Goal: Task Accomplishment & Management: Complete application form

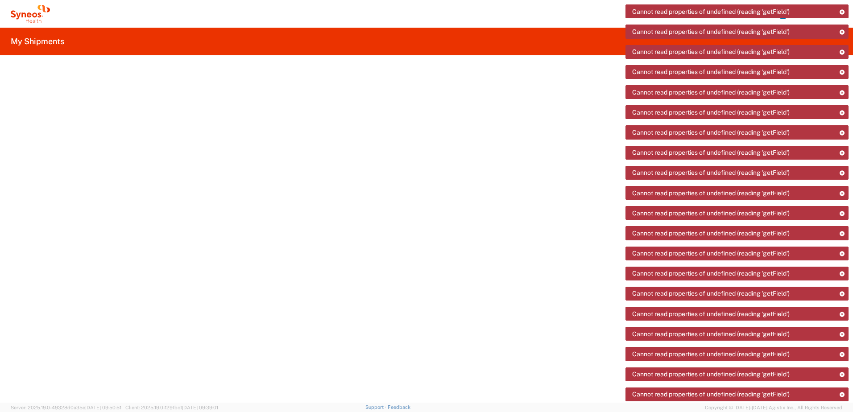
click at [30, 17] on icon at bounding box center [30, 14] width 39 height 18
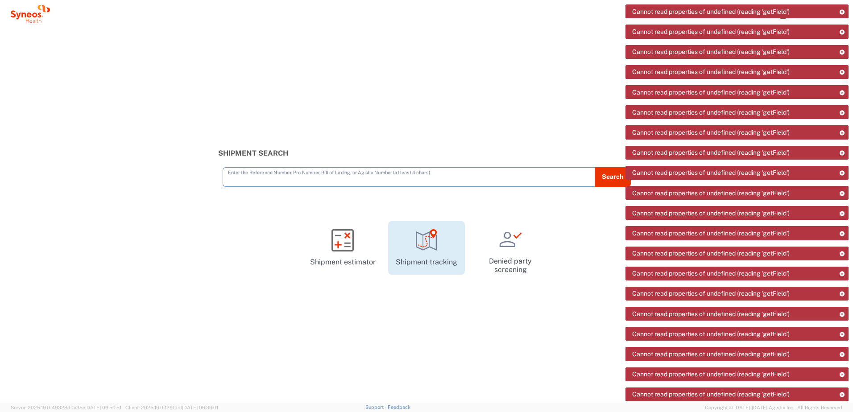
click at [276, 100] on icon at bounding box center [426, 240] width 22 height 22
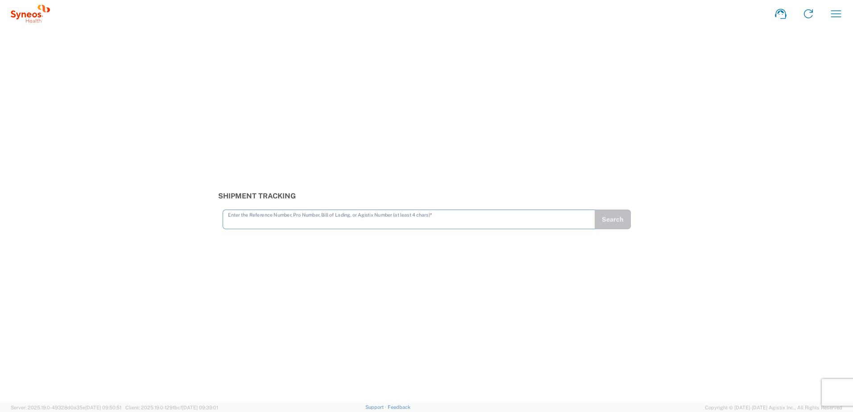
click at [836, 14] on icon "button" at bounding box center [835, 14] width 14 height 14
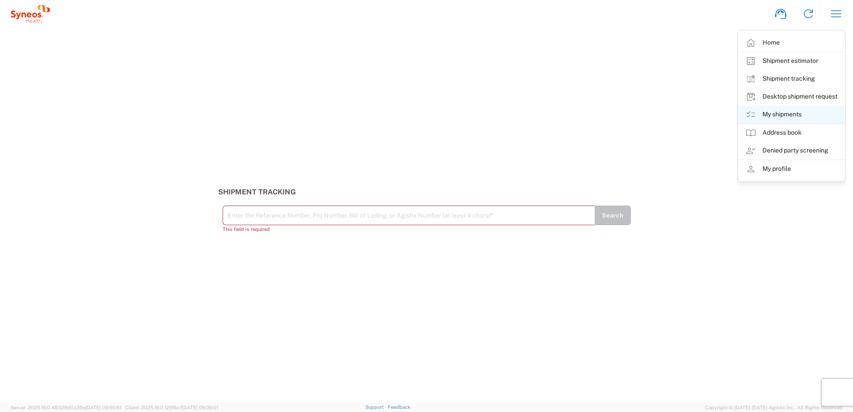
click at [779, 117] on link "My shipments" at bounding box center [791, 115] width 106 height 18
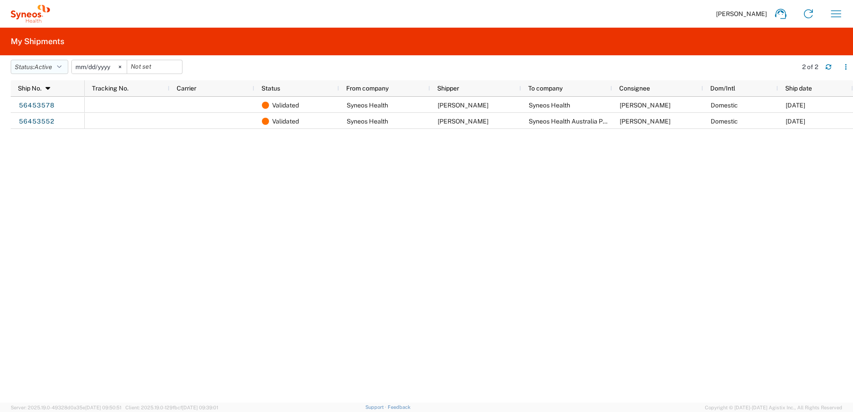
click at [52, 68] on span "Active" at bounding box center [43, 66] width 18 height 7
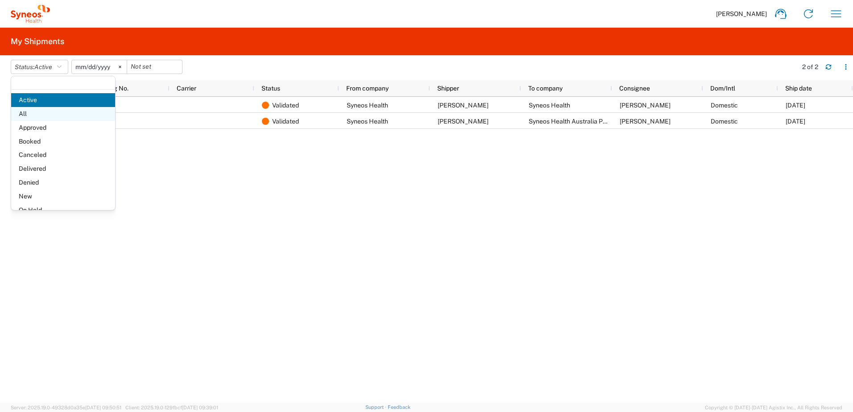
click at [58, 115] on span "All" at bounding box center [63, 114] width 104 height 14
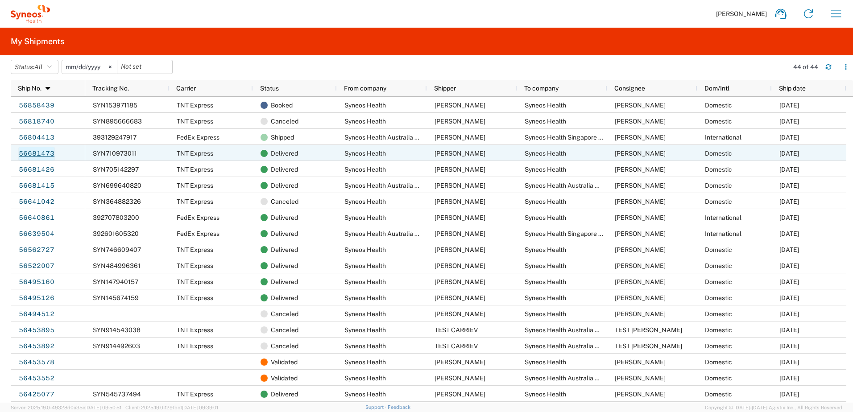
click at [47, 156] on link "56681473" at bounding box center [36, 154] width 37 height 14
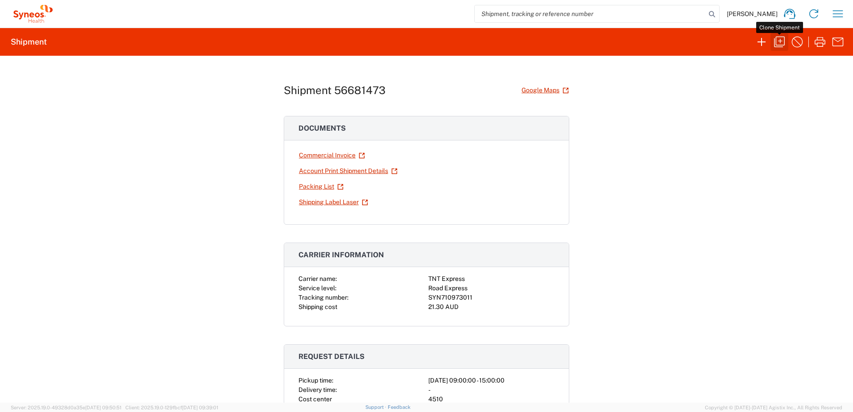
click at [778, 41] on icon "button" at bounding box center [779, 42] width 11 height 11
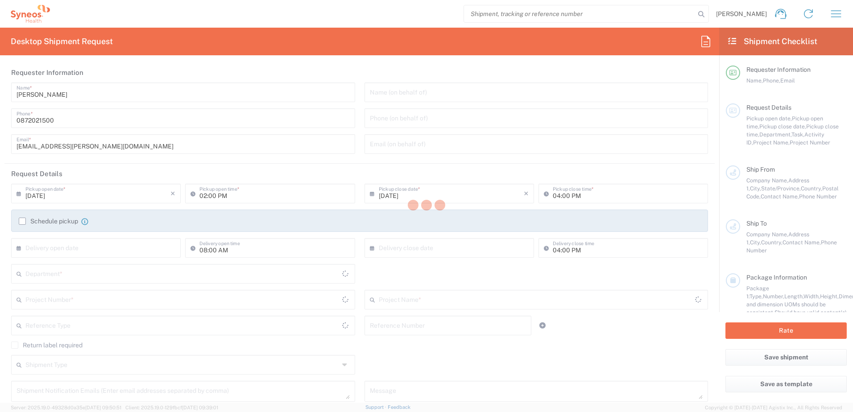
type input "joel.reid@syneoshealth.com"
type input "09:00 AM"
type input "03:00 PM"
type input "MEL879827"
type textarea "chiran.rayamajhi@syneoshealth.com"
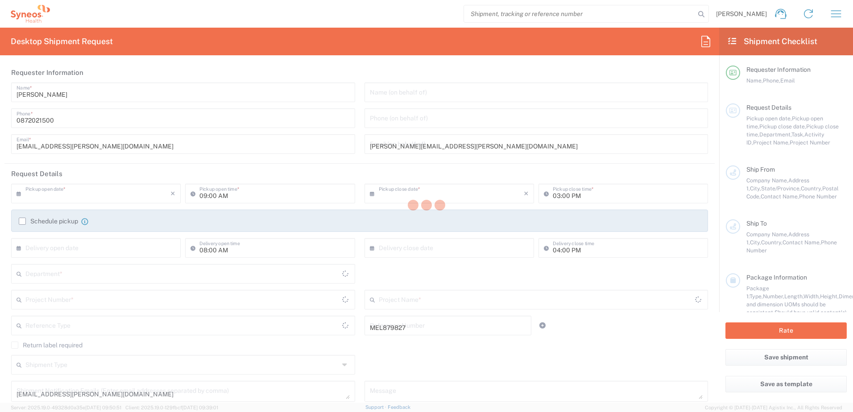
type input "Syneos Health"
type input "50 Riders Circuit"
type input "Aintree"
type input "3336"
type input "Joel Reid"
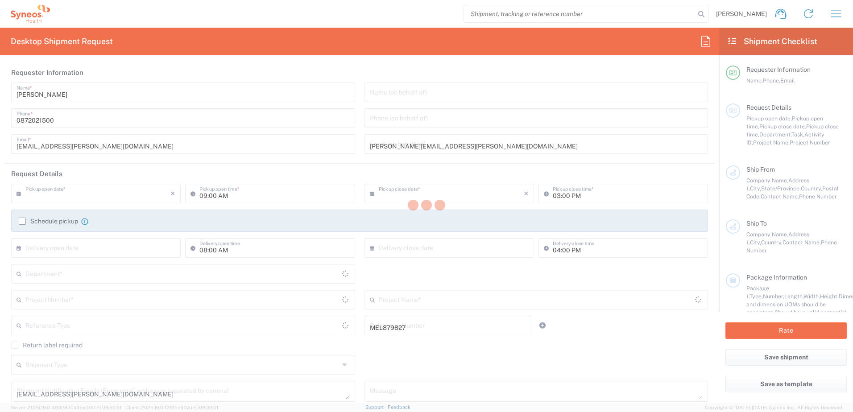
type input "+61498044746"
type input "joel.reid@syneoshealth.com"
type input "Syneos Health"
type input "91 King William Street"
type input "Level 24"
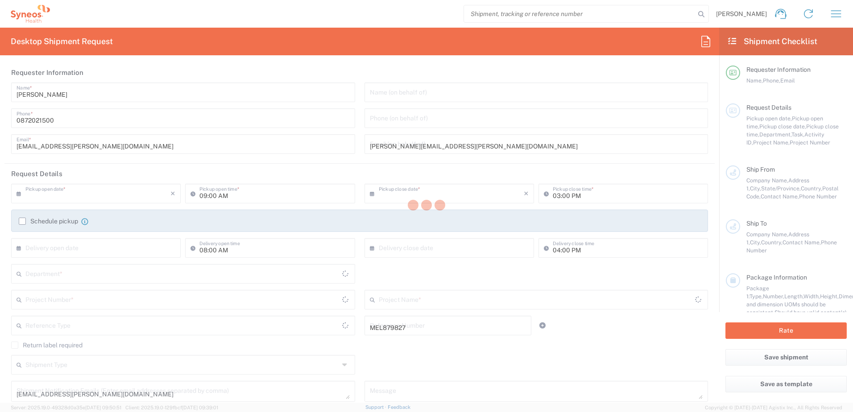
type input "Adelaide"
type input "5000"
type input "[PERSON_NAME]"
type input "0872021500"
type input "chiran.rayamajhi@syneoshealth.com"
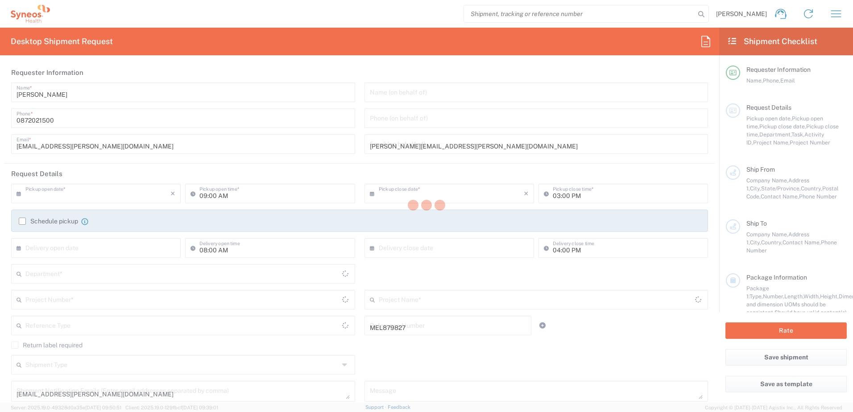
type input "Business (General)"
type input "Sender/Shipper"
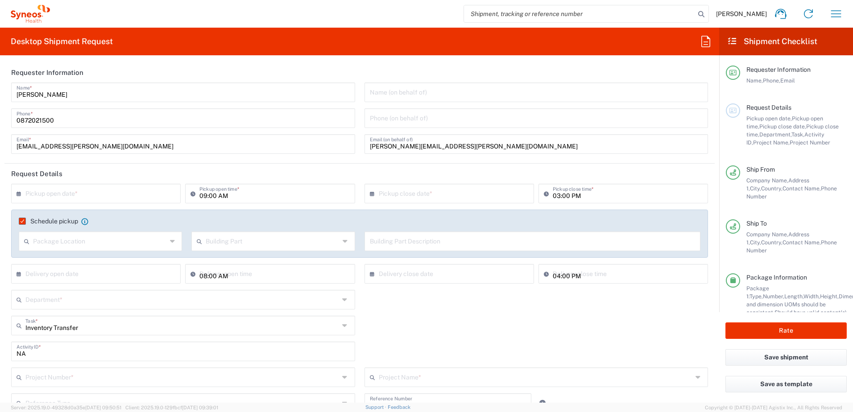
type input "Australia"
type input "Booking Request ID"
type input "Residential/Home"
type input "Your Packaging"
type input "Victoria"
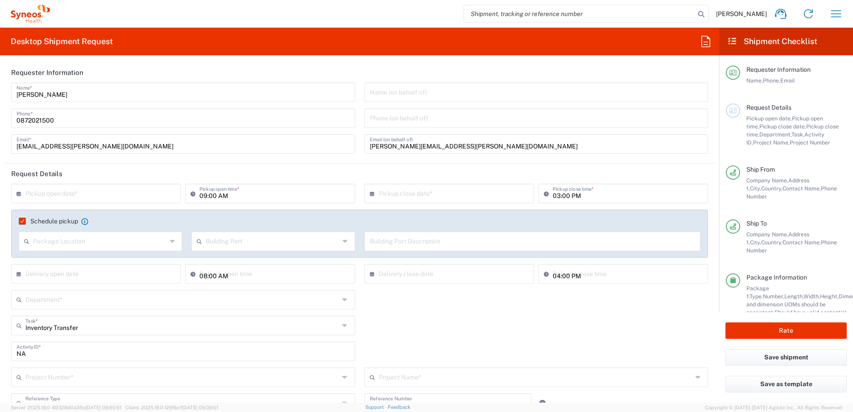
type input "4510 DEPARTMENTAL EXPENSE"
type input "Australia"
type input "Syneos Health Australia Pty Ltd"
type input "South Australia"
type input "4510 DEPARTMENTAL EXPENSE"
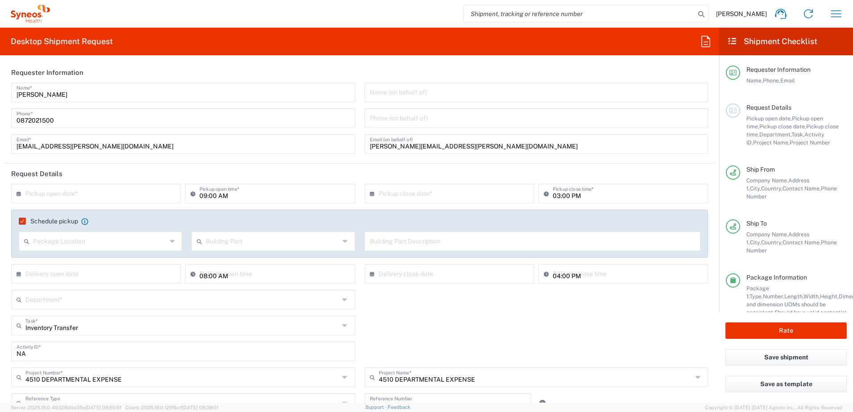
type input "4510"
click at [87, 198] on input "text" at bounding box center [97, 193] width 145 height 16
click at [126, 262] on span "19" at bounding box center [123, 262] width 12 height 12
type input "09/19/2025"
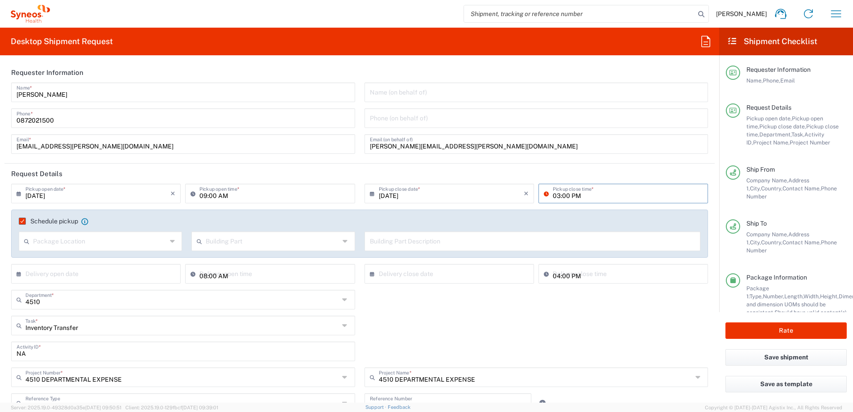
click at [553, 195] on input "03:00 PM" at bounding box center [627, 193] width 150 height 16
type input "02:00 PM"
click at [116, 243] on input "text" at bounding box center [100, 241] width 134 height 16
click at [443, 310] on div "4510 Department * 4510 3000 3100 3109 3110 3111 3112 3125 3130 3135 3136 3150 3…" at bounding box center [360, 303] width 706 height 26
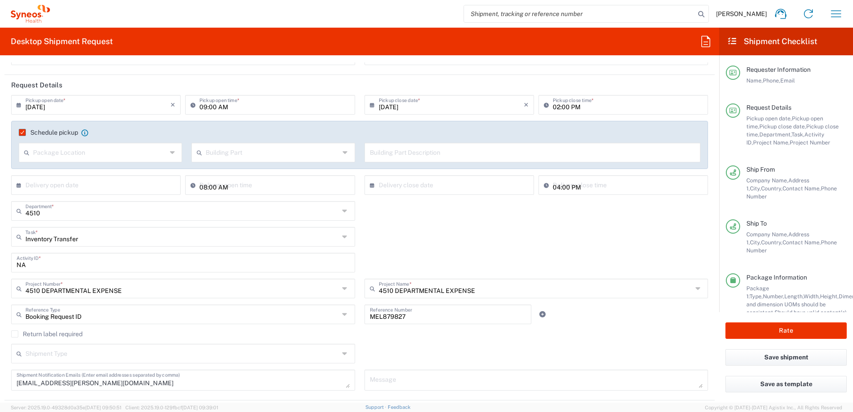
scroll to position [89, 0]
click at [206, 184] on input "01:18 PM" at bounding box center [274, 184] width 150 height 16
click at [203, 187] on input "09:18 PM" at bounding box center [274, 184] width 150 height 16
click at [210, 187] on input "10:18 PM" at bounding box center [274, 184] width 150 height 16
click at [223, 187] on input "10:00 PM" at bounding box center [274, 184] width 150 height 16
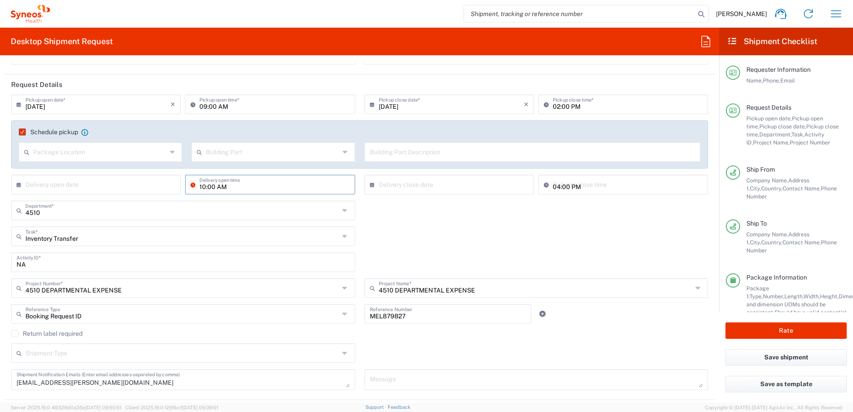
type input "10:00 AM"
click at [552, 186] on input "01:18" at bounding box center [627, 184] width 150 height 16
type input "04:00PM"
click at [556, 243] on div "Inventory Transfer Task * Inventory Transfer Break/Fix New Hire Other Refresh" at bounding box center [360, 240] width 706 height 26
click at [567, 184] on input "01:18 PM" at bounding box center [627, 184] width 150 height 16
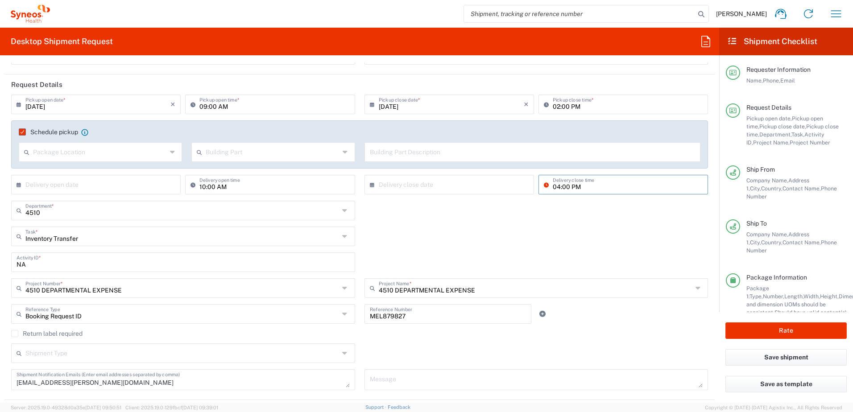
type input "04:00 PM"
click at [549, 235] on div "Inventory Transfer Task * Inventory Transfer Break/Fix New Hire Other Refresh" at bounding box center [360, 240] width 706 height 26
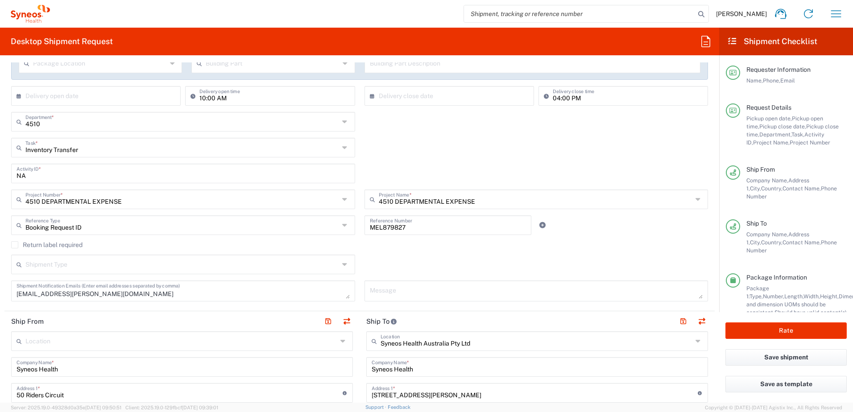
scroll to position [178, 0]
drag, startPoint x: 457, startPoint y: 224, endPoint x: 339, endPoint y: 224, distance: 118.2
click at [339, 224] on div "Booking Request ID Reference Type Booking Request ID Account Type Activity ID A…" at bounding box center [360, 228] width 706 height 26
type input "4510"
click at [412, 260] on div "Shipment Type Batch Regular" at bounding box center [360, 267] width 706 height 26
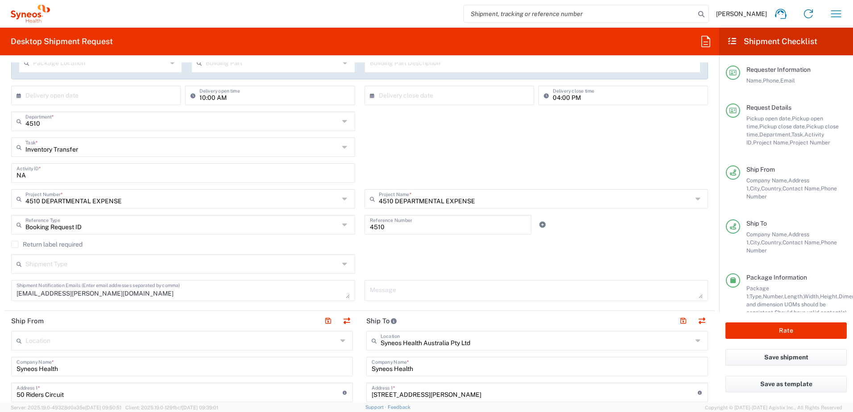
click at [602, 235] on div "Booking Request ID Reference Type Booking Request ID Account Type Activity ID A…" at bounding box center [360, 228] width 706 height 26
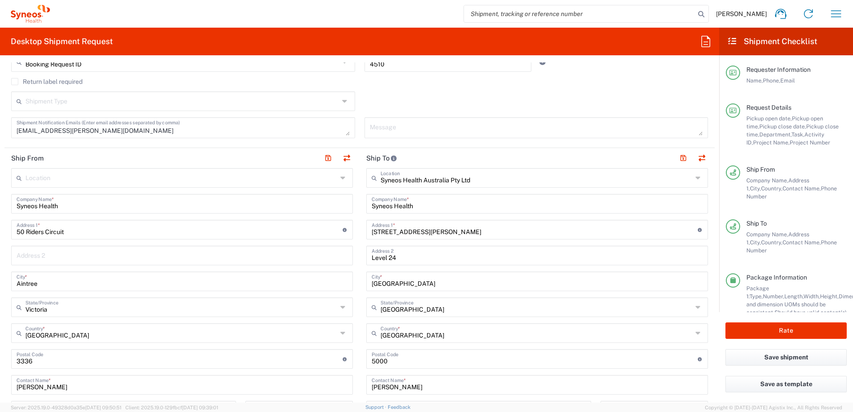
scroll to position [357, 0]
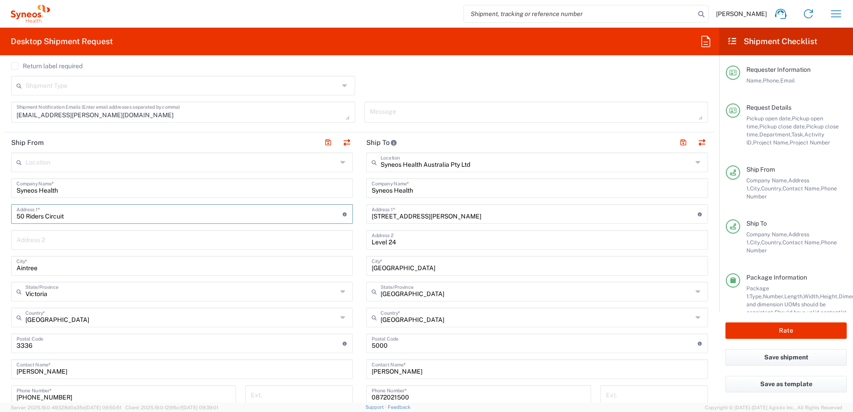
drag, startPoint x: 74, startPoint y: 214, endPoint x: -2, endPoint y: 214, distance: 75.8
click at [0, 214] on html "Chiran Rayamajhi Home Shipment estimator Shipment tracking Desktop shipment req…" at bounding box center [426, 206] width 853 height 412
paste input "49 Verdant Crescen"
type input "49 Verdant Crescent"
drag, startPoint x: 120, startPoint y: 264, endPoint x: -2, endPoint y: 267, distance: 121.8
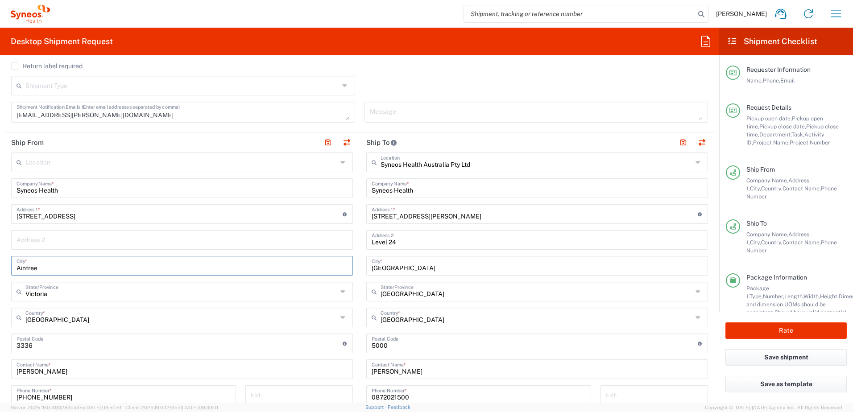
click at [0, 267] on html "Chiran Rayamajhi Home Shipment estimator Shipment tracking Desktop shipment req…" at bounding box center [426, 206] width 853 height 412
paste input "Doncaster"
type input "Doncaster"
drag, startPoint x: 41, startPoint y: 346, endPoint x: -2, endPoint y: 338, distance: 43.1
click at [0, 338] on html "Chiran Rayamajhi Home Shipment estimator Shipment tracking Desktop shipment req…" at bounding box center [426, 206] width 853 height 412
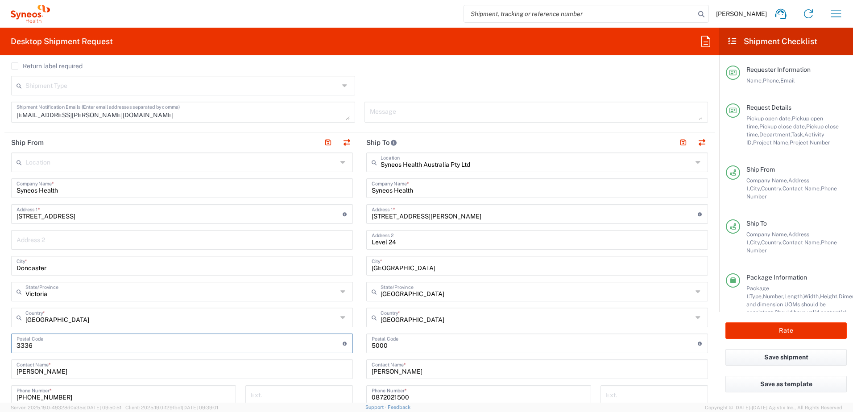
paste input "3108"
type input "3108"
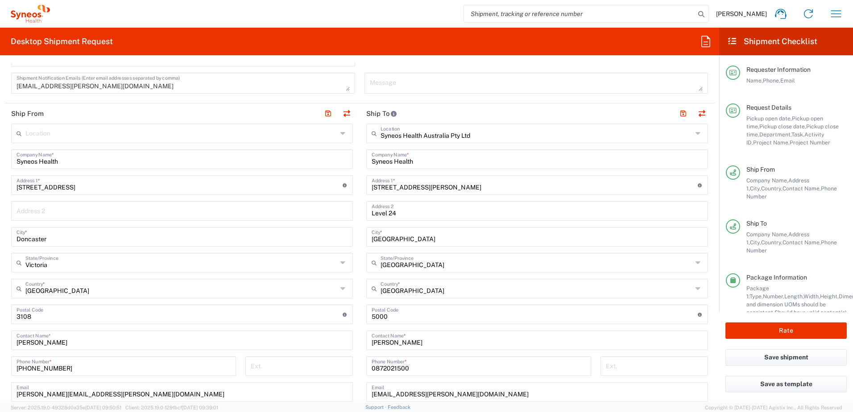
scroll to position [401, 0]
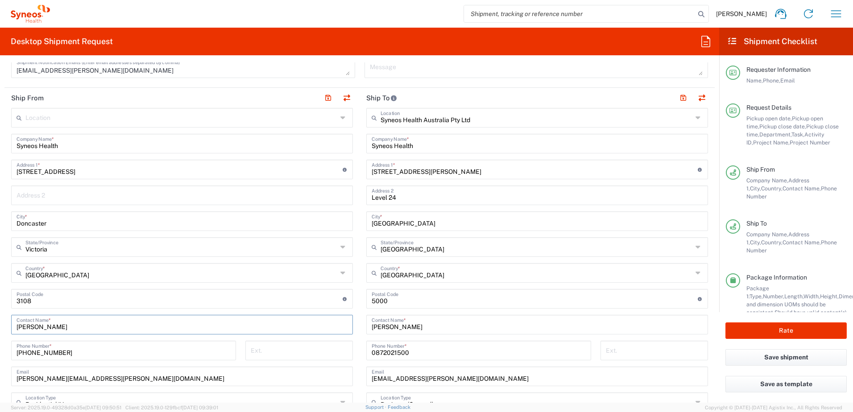
drag, startPoint x: 54, startPoint y: 325, endPoint x: 0, endPoint y: 322, distance: 54.5
click at [0, 324] on html "Chiran Rayamajhi Home Shipment estimator Shipment tracking Desktop shipment req…" at bounding box center [426, 206] width 853 height 412
paste input "Lyanne Cottee"
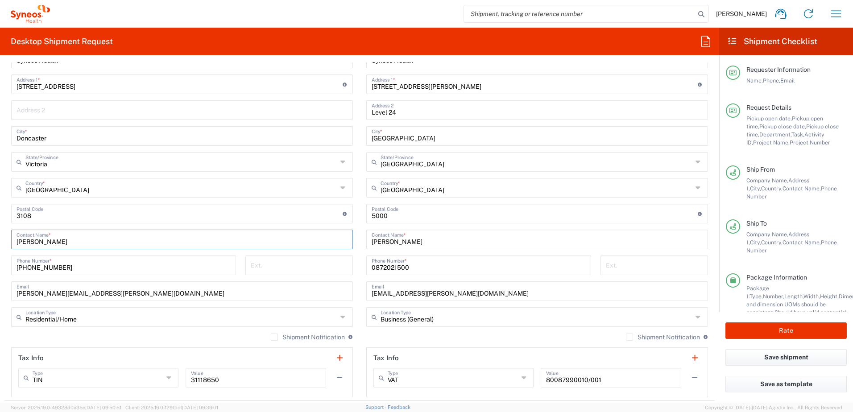
scroll to position [490, 0]
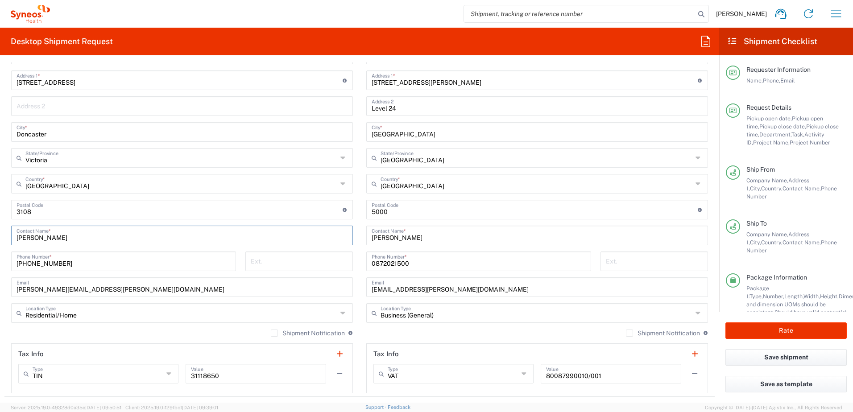
type input "Lyanne Cottee"
drag, startPoint x: 92, startPoint y: 262, endPoint x: -2, endPoint y: 261, distance: 93.6
click at [0, 261] on html "Chiran Rayamajhi Home Shipment estimator Shipment tracking Desktop shipment req…" at bounding box center [426, 206] width 853 height 412
paste input "401 289 622"
click at [54, 264] on input "+61 401 289 622" at bounding box center [123, 261] width 214 height 16
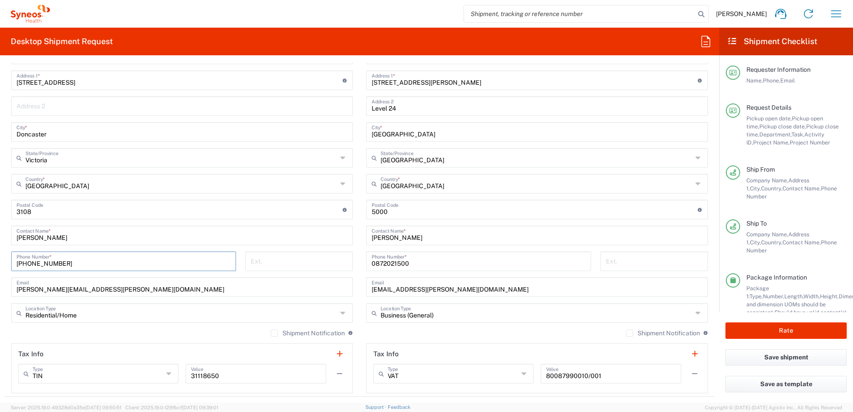
type input "+61401289622"
drag, startPoint x: 124, startPoint y: 288, endPoint x: -2, endPoint y: 287, distance: 125.7
click at [0, 287] on html "Chiran Rayamajhi Home Shipment estimator Shipment tracking Desktop shipment req…" at bounding box center [426, 206] width 853 height 412
paste input "lrcy@novonordisk"
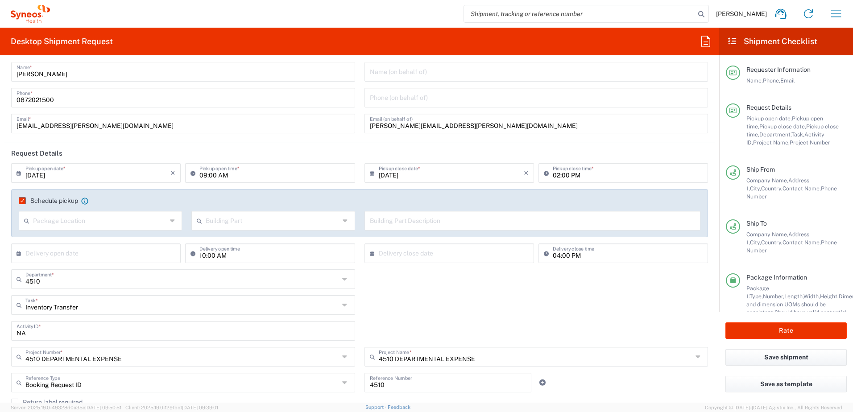
scroll to position [17, 0]
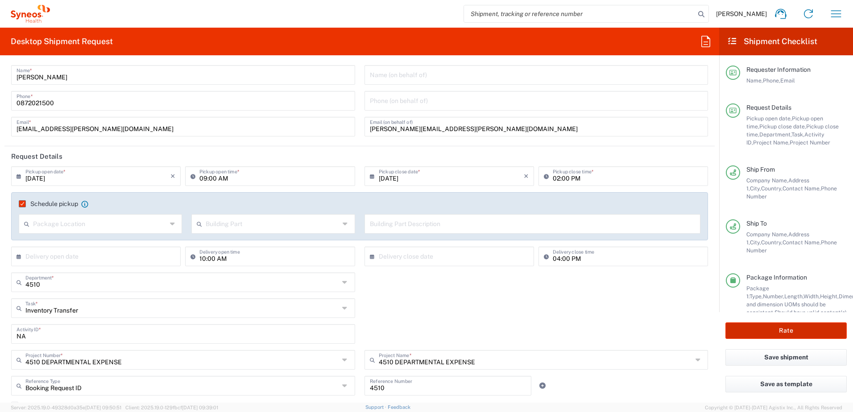
type input "lrcy@novonordisk.com"
click at [785, 329] on button "Rate" at bounding box center [785, 330] width 121 height 16
click at [788, 331] on agx-block-ui "Chiran Rayamajhi Home Shipment estimator Shipment tracking Desktop shipment req…" at bounding box center [426, 206] width 853 height 412
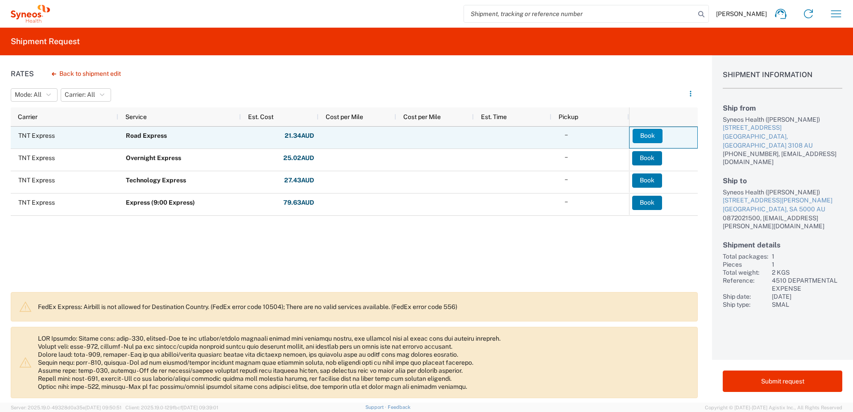
click at [655, 135] on button "Book" at bounding box center [647, 136] width 30 height 14
